Goal: Task Accomplishment & Management: Use online tool/utility

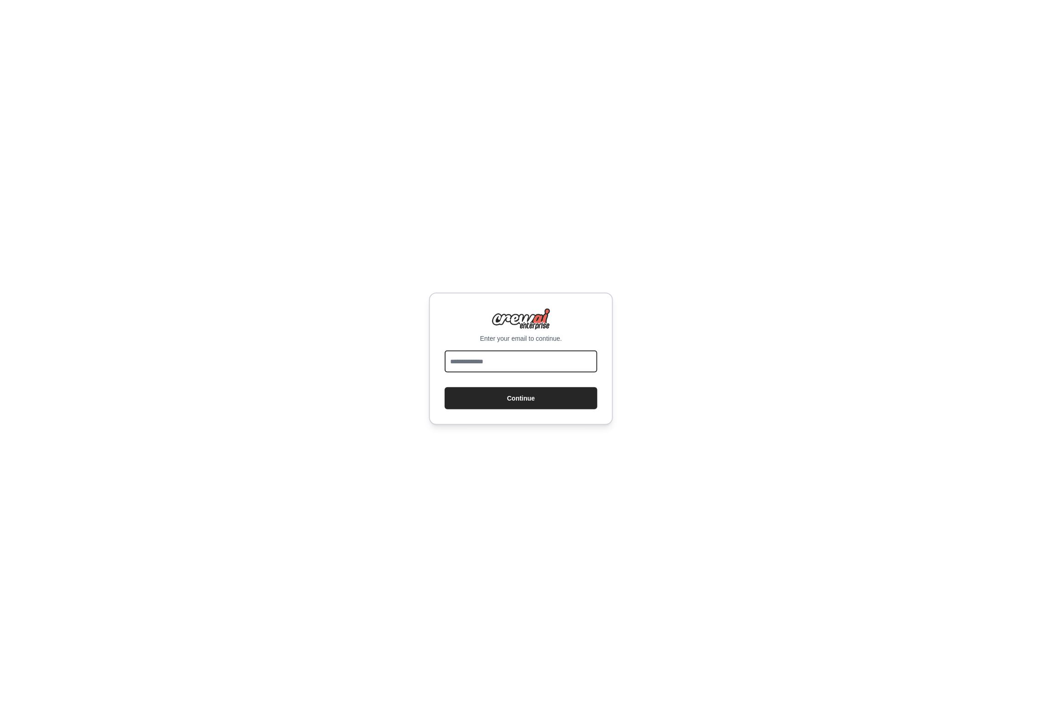
click at [478, 363] on input "email" at bounding box center [521, 361] width 153 height 22
type input "*"
type input "**********"
click at [445, 387] on button "Continue" at bounding box center [521, 398] width 153 height 22
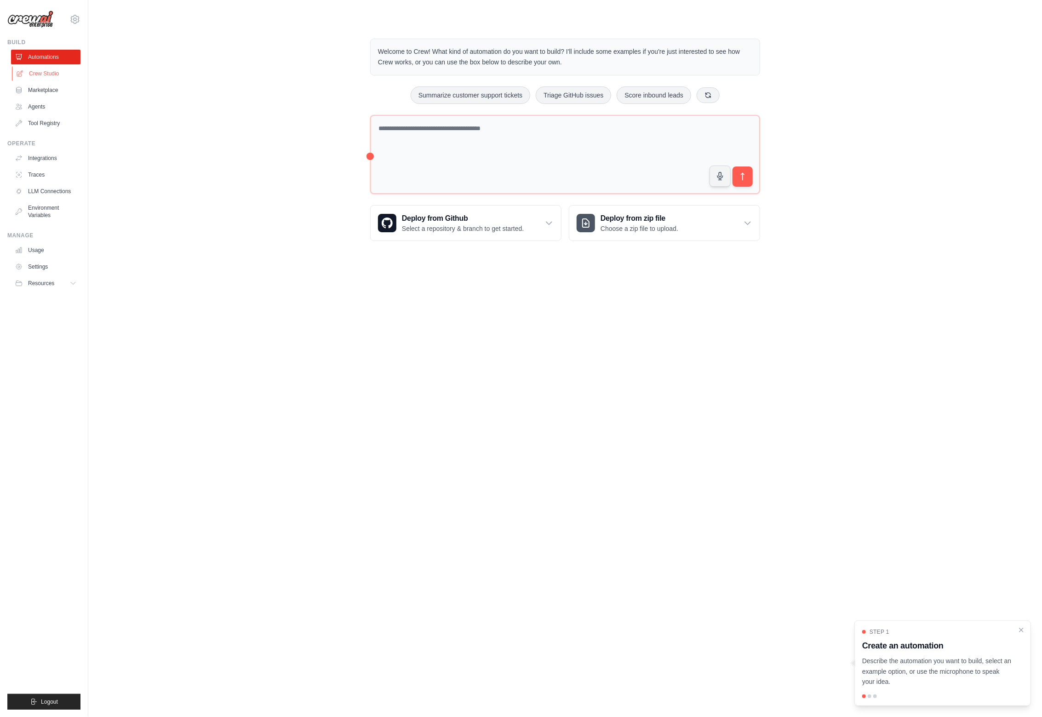
click at [48, 73] on link "Crew Studio" at bounding box center [46, 73] width 69 height 15
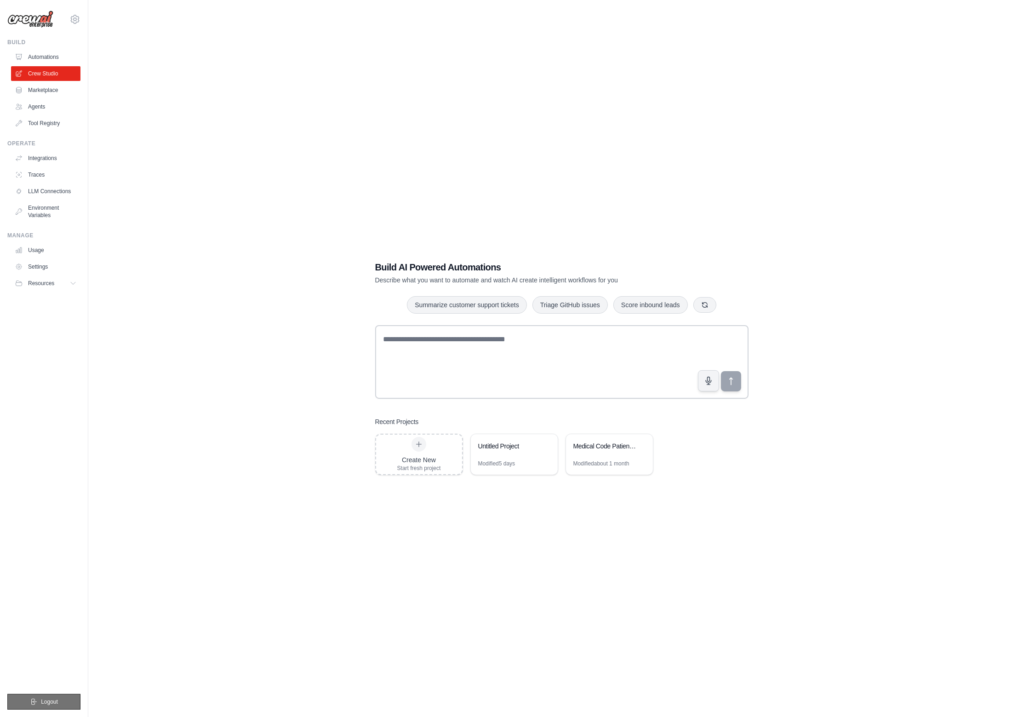
click at [40, 698] on button "Logout" at bounding box center [43, 702] width 73 height 16
